Goal: Find specific fact: Find specific fact

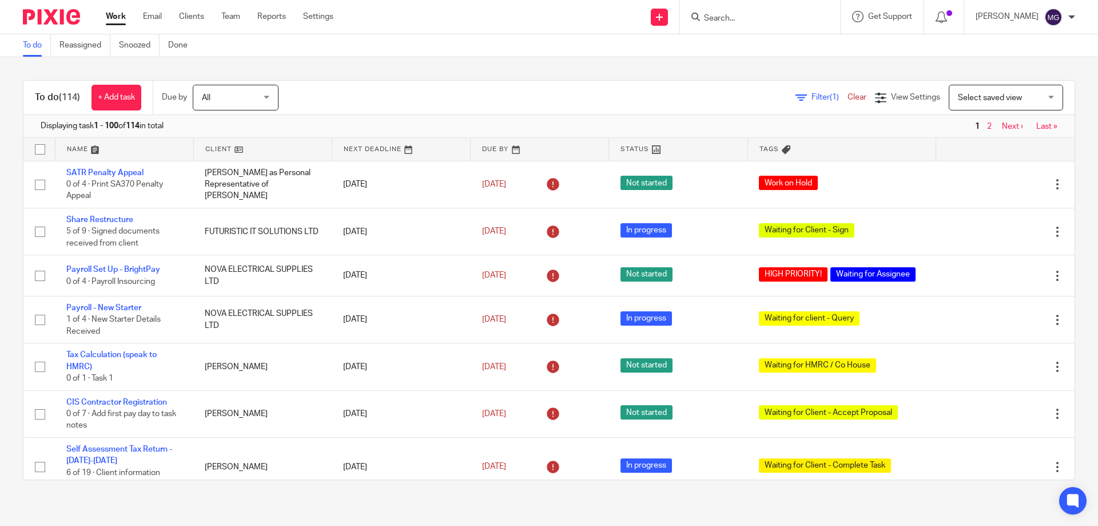
click at [730, 27] on div at bounding box center [760, 17] width 160 height 34
click at [732, 15] on input "Search" at bounding box center [754, 19] width 103 height 10
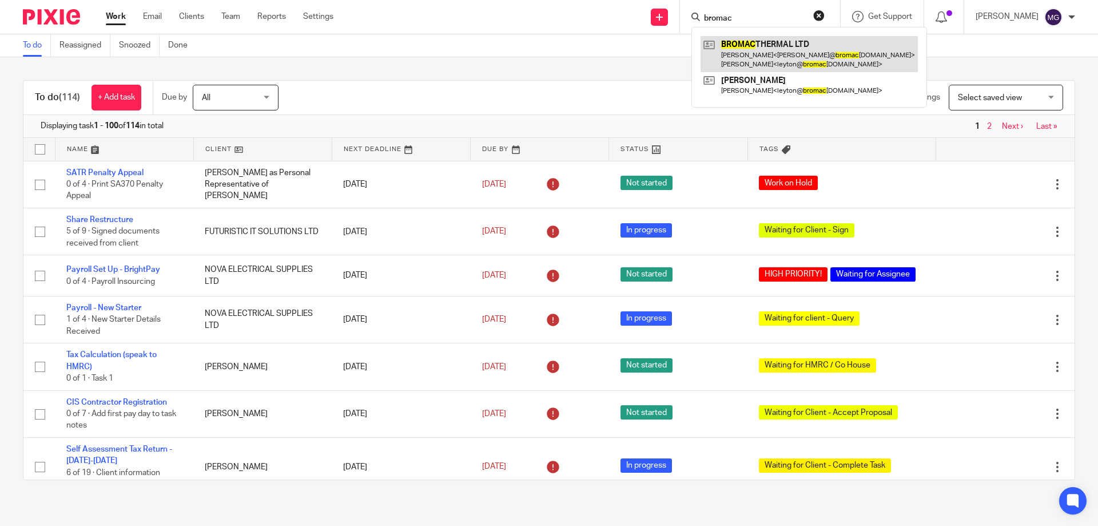
type input "bromac"
click at [772, 50] on link at bounding box center [809, 53] width 217 height 35
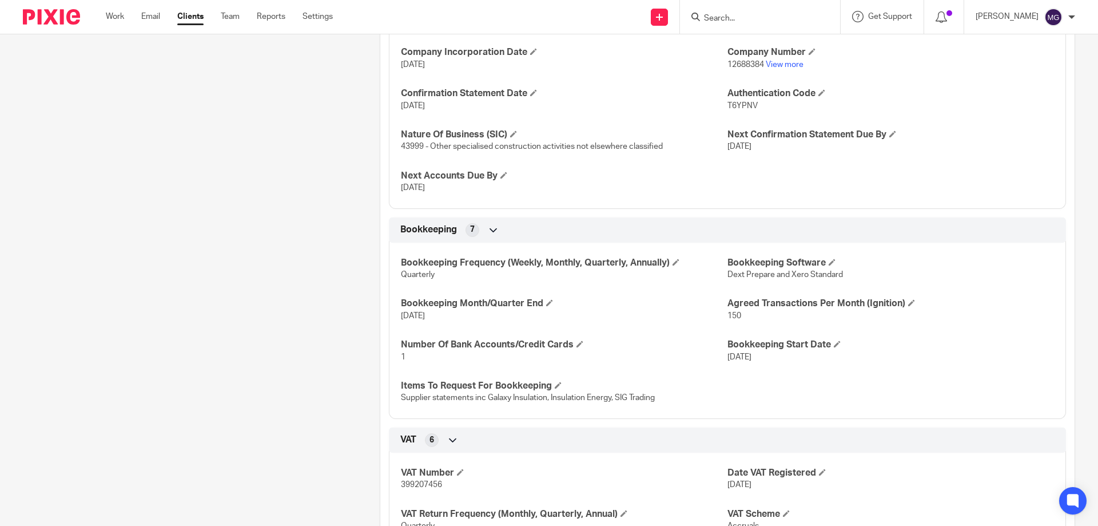
scroll to position [744, 0]
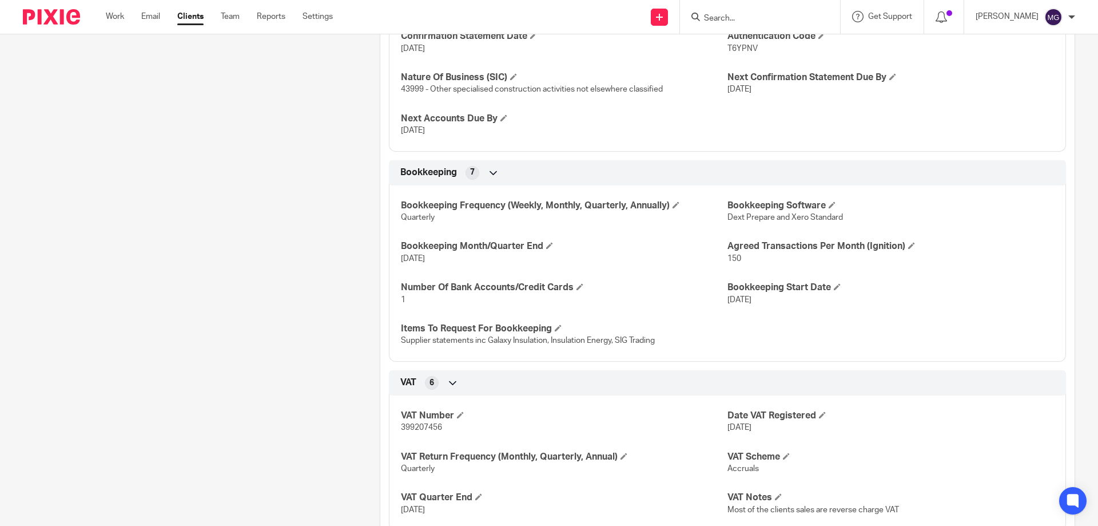
click at [424, 424] on span "399207456" at bounding box center [421, 427] width 41 height 8
copy span "399207456"
